Goal: Task Accomplishment & Management: Manage account settings

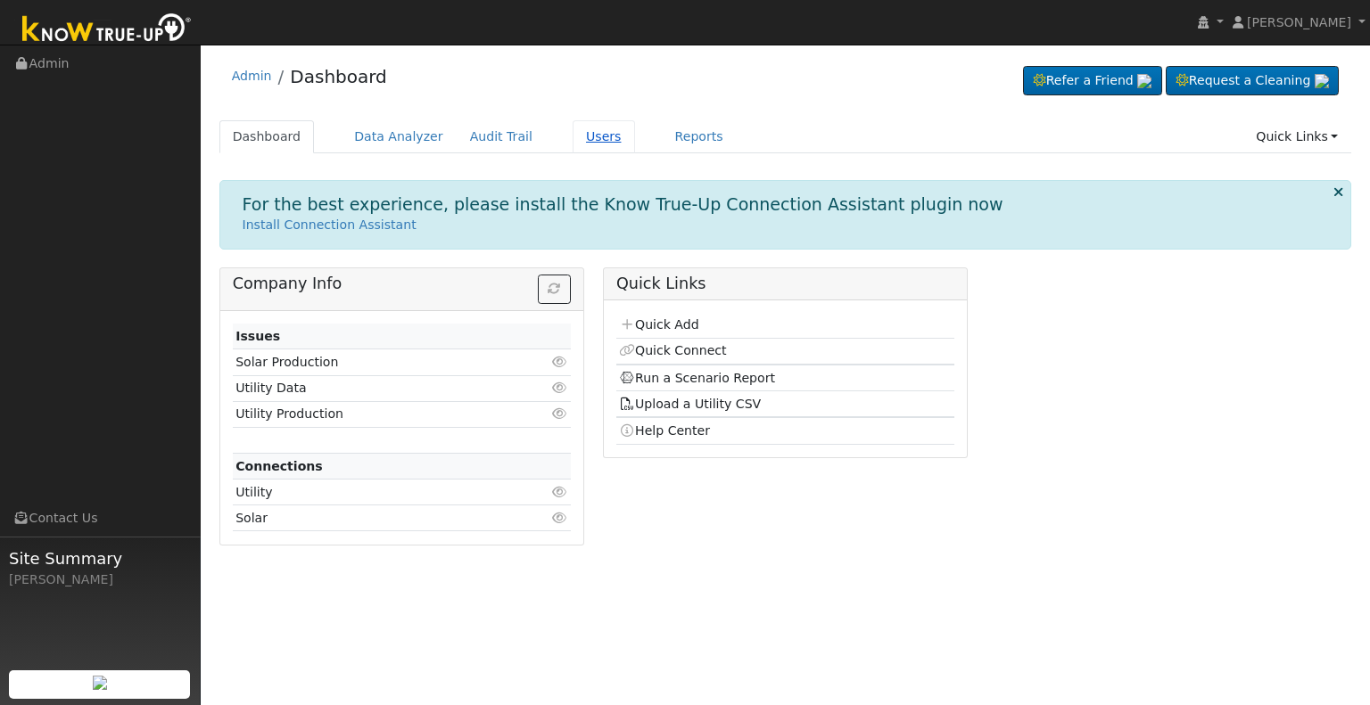
click at [580, 135] on link "Users" at bounding box center [604, 136] width 62 height 33
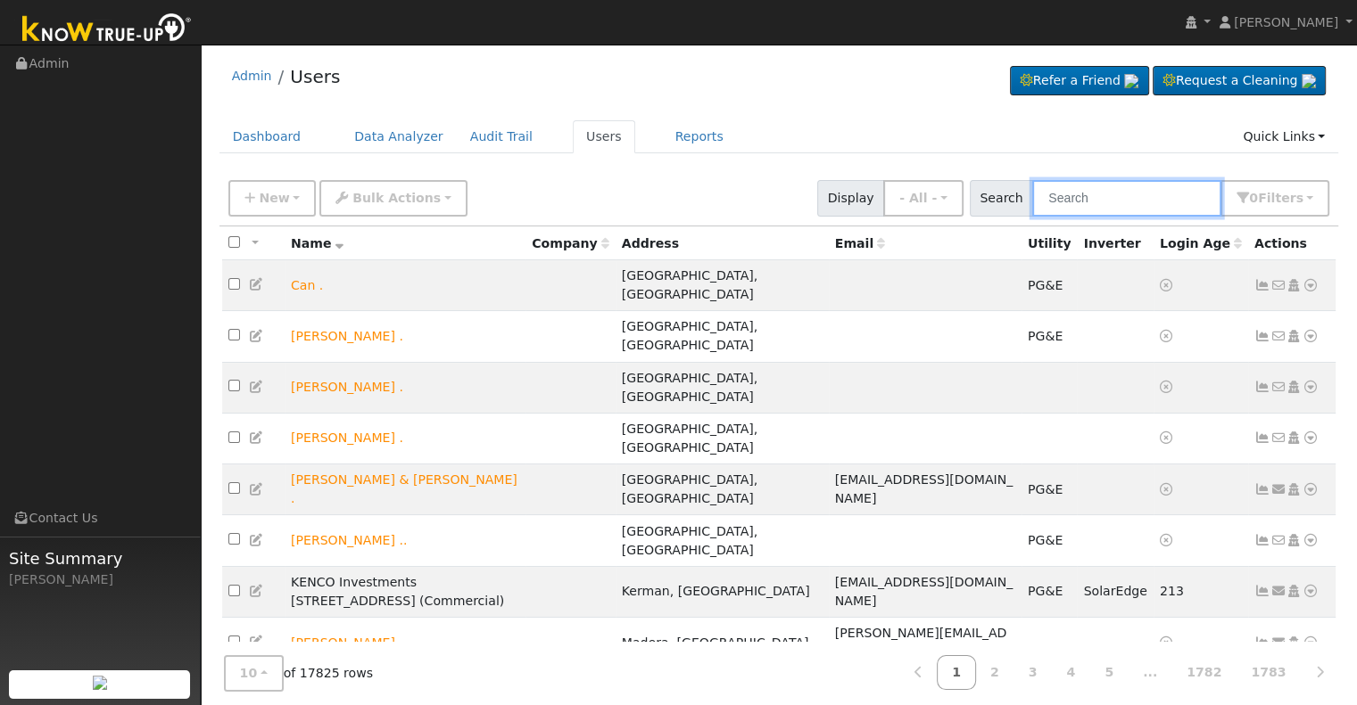
click at [1099, 195] on input "text" at bounding box center [1126, 198] width 189 height 37
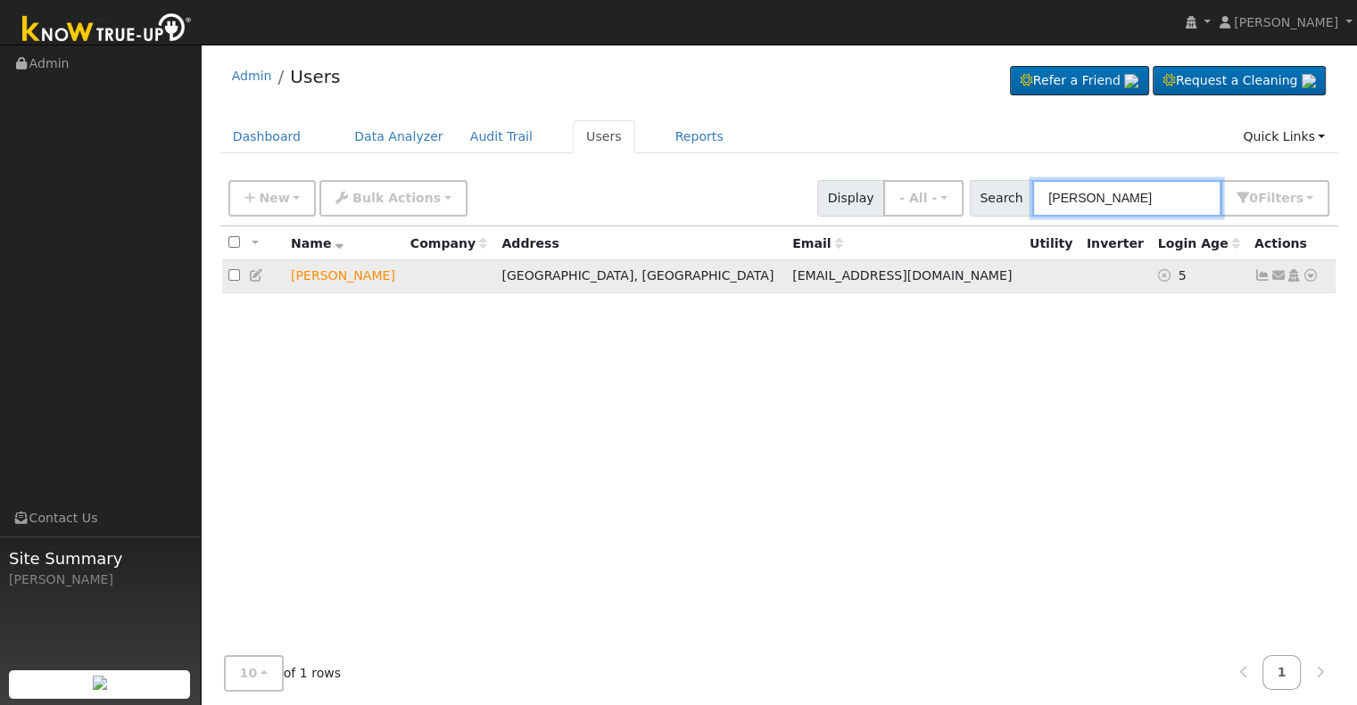
type input "[PERSON_NAME]"
click at [1291, 274] on icon at bounding box center [1293, 275] width 16 height 12
